Goal: Information Seeking & Learning: Learn about a topic

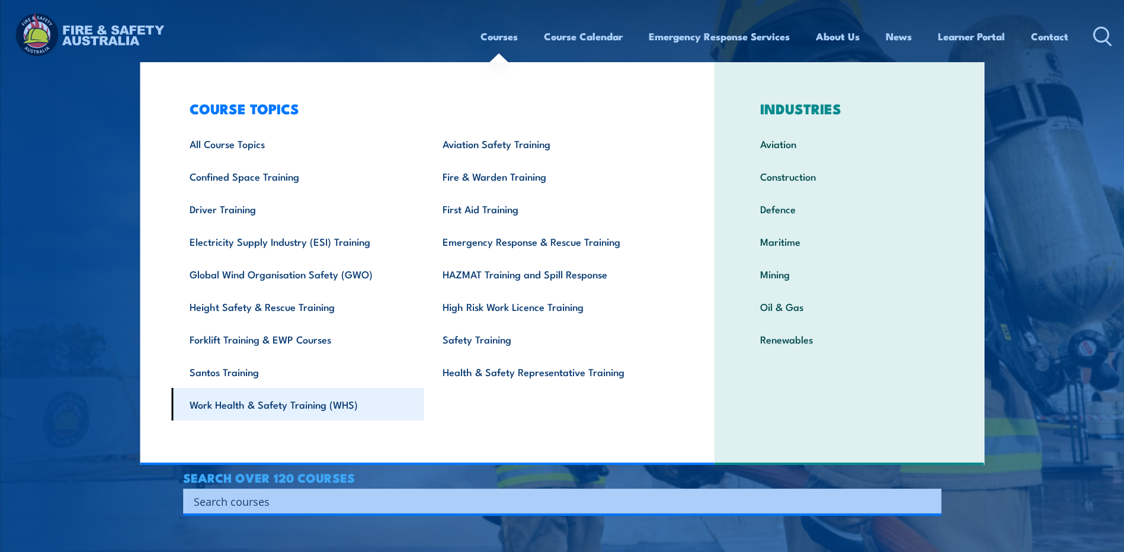
click at [285, 404] on link "Work Health & Safety Training (WHS)" at bounding box center [297, 404] width 253 height 33
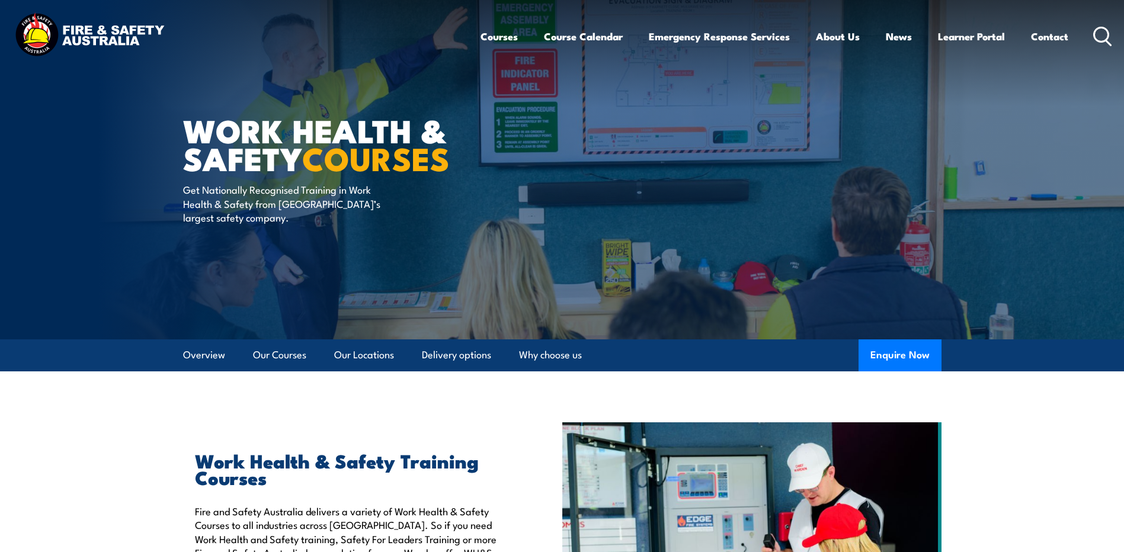
click at [1100, 29] on icon at bounding box center [1102, 37] width 19 height 20
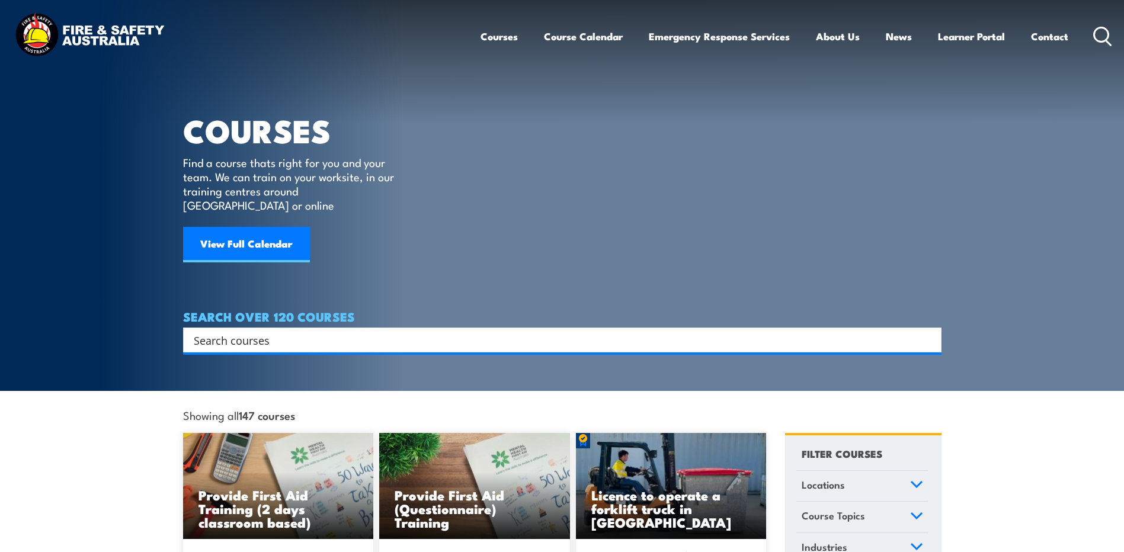
click at [213, 331] on input "Search input" at bounding box center [555, 340] width 722 height 18
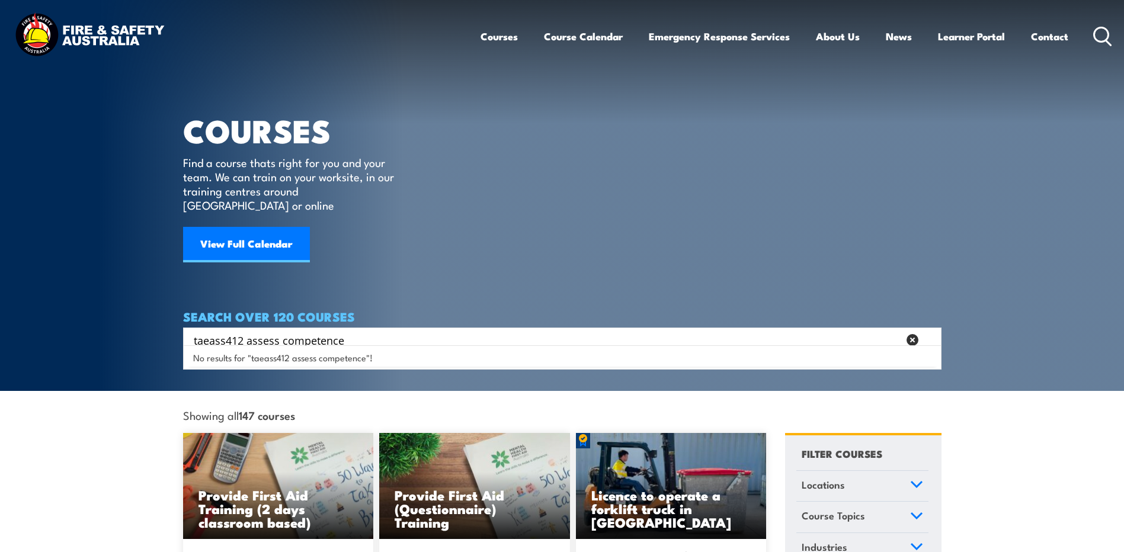
type input "taeass412 assess competence"
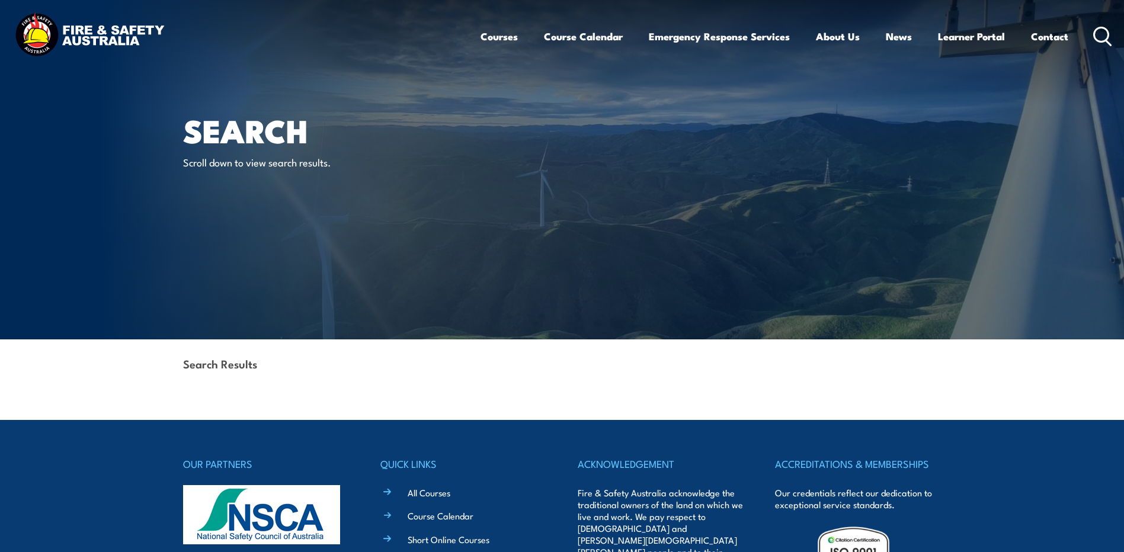
click at [1098, 34] on icon at bounding box center [1102, 37] width 19 height 20
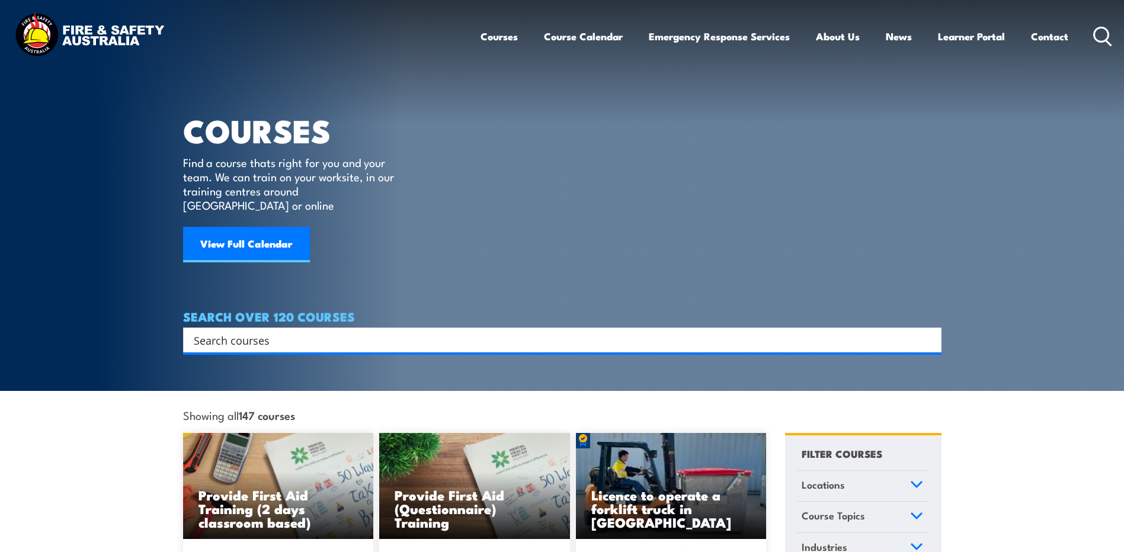
click at [261, 331] on input "Search input" at bounding box center [555, 340] width 722 height 18
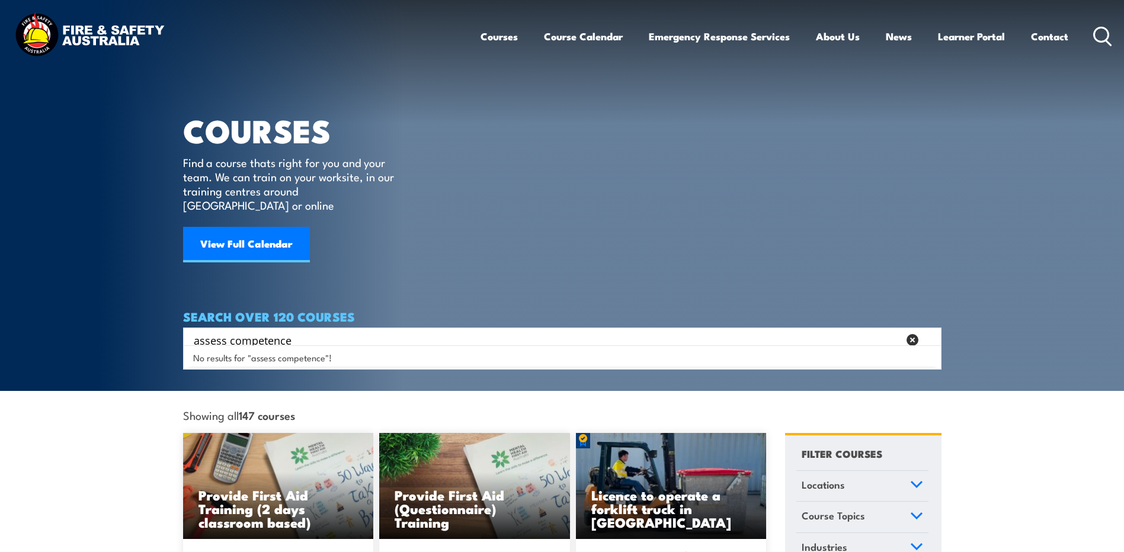
type input "assess competence"
click at [490, 158] on article "COURSES Find a course thats right for you and your team. We can train on your w…" at bounding box center [562, 176] width 759 height 353
